Goal: Task Accomplishment & Management: Manage account settings

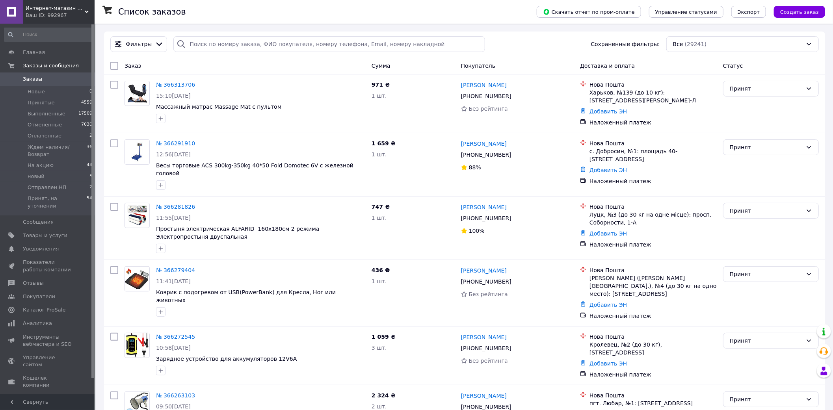
click at [70, 9] on span "Интернет-магазин "Best Goods"" at bounding box center [55, 8] width 59 height 7
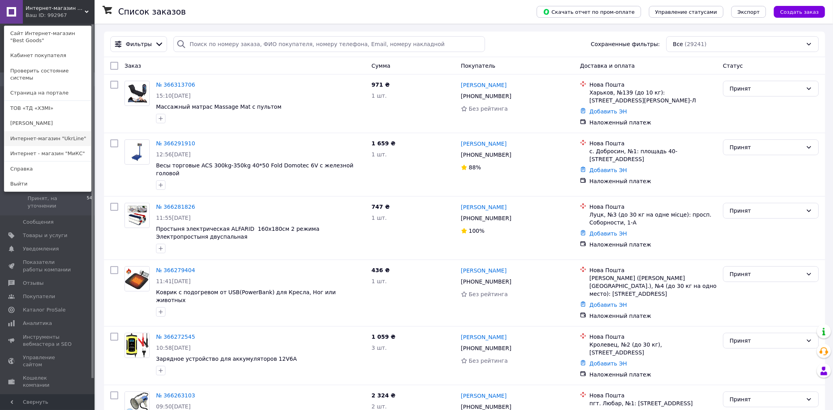
click at [61, 131] on link "Интернет-магазин "UkrLine"" at bounding box center [47, 138] width 87 height 15
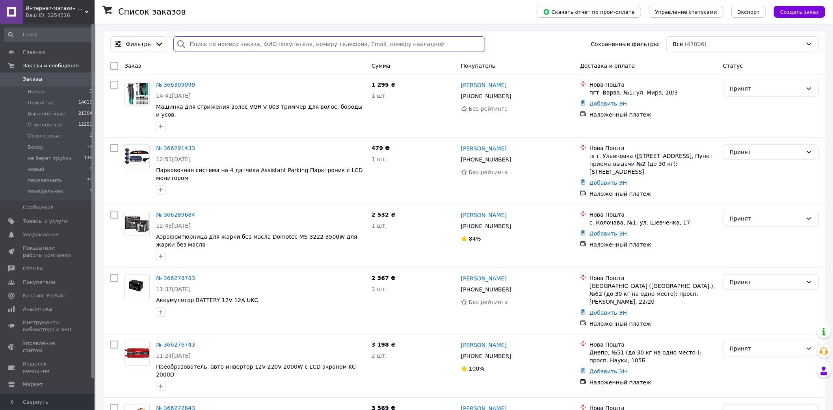
click at [200, 42] on input "search" at bounding box center [328, 44] width 311 height 16
paste input "097) [PHONE_NUMBER] В"
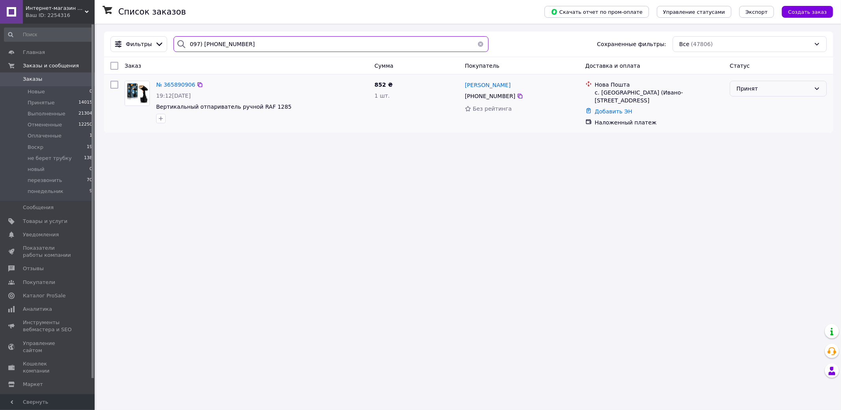
type input "097) [PHONE_NUMBER]"
click at [775, 92] on div "Принят" at bounding box center [773, 88] width 74 height 9
click at [764, 119] on li "Отменен" at bounding box center [778, 120] width 96 height 14
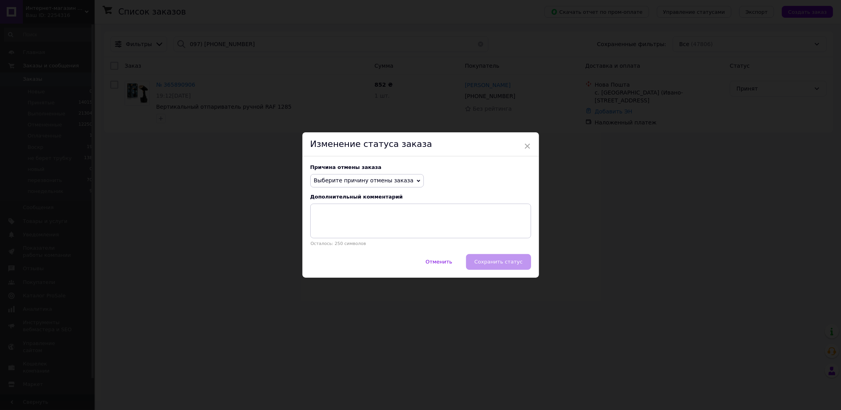
drag, startPoint x: 376, startPoint y: 188, endPoint x: 368, endPoint y: 176, distance: 14.5
click at [376, 188] on div "Причина отмены заказа Выберите причину отмены заказа Нет в наличии Нет разновид…" at bounding box center [420, 205] width 236 height 98
click at [368, 176] on span "Выберите причину отмены заказа" at bounding box center [366, 180] width 113 height 13
drag, startPoint x: 336, startPoint y: 251, endPoint x: 338, endPoint y: 255, distance: 4.4
click at [336, 253] on li "Не получается дозвониться" at bounding box center [367, 251] width 113 height 11
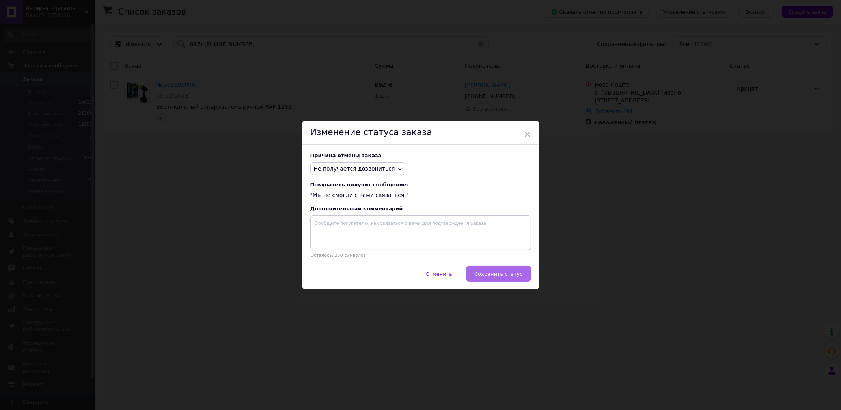
click at [497, 271] on button "Сохранить статус" at bounding box center [498, 274] width 65 height 16
